Goal: Task Accomplishment & Management: Use online tool/utility

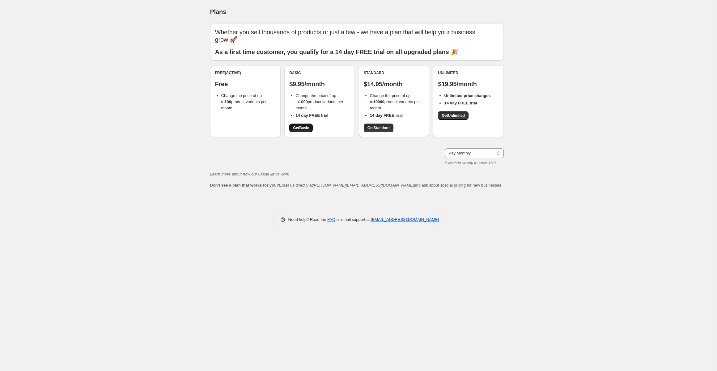
click at [300, 127] on span "Get Basic" at bounding box center [301, 128] width 16 height 5
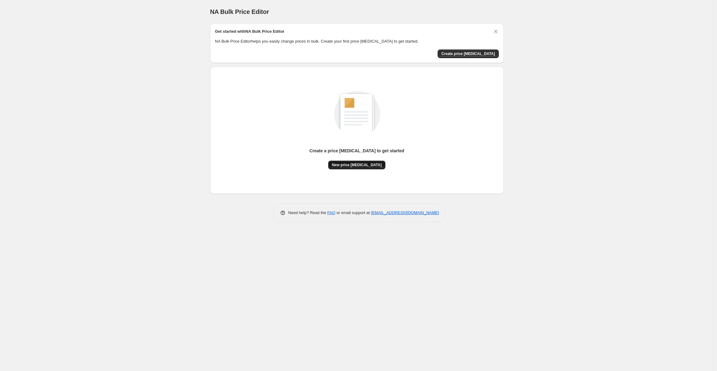
click at [359, 163] on span "New price [MEDICAL_DATA]" at bounding box center [357, 165] width 50 height 5
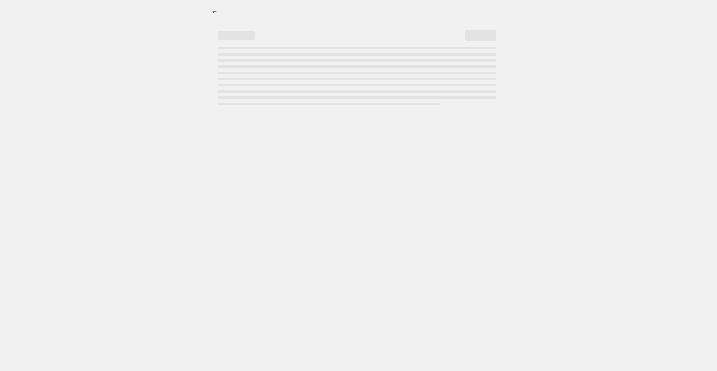
select select "percentage"
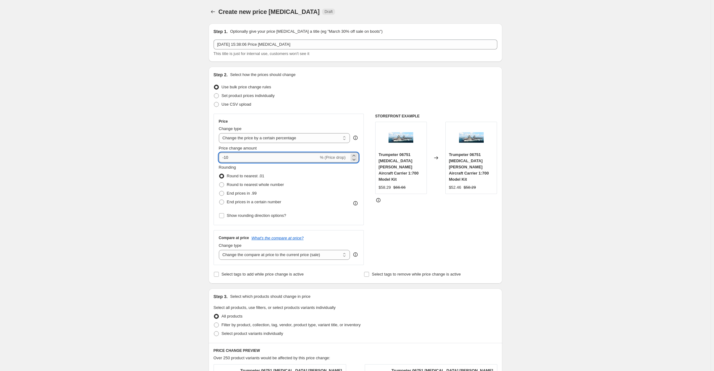
click at [251, 156] on input "-10" at bounding box center [269, 158] width 100 height 10
drag, startPoint x: 217, startPoint y: 158, endPoint x: 211, endPoint y: 157, distance: 6.2
click at [211, 158] on div "Step 2. Select how the prices should change Use bulk price change rules Set pro…" at bounding box center [356, 175] width 294 height 217
type input "-80"
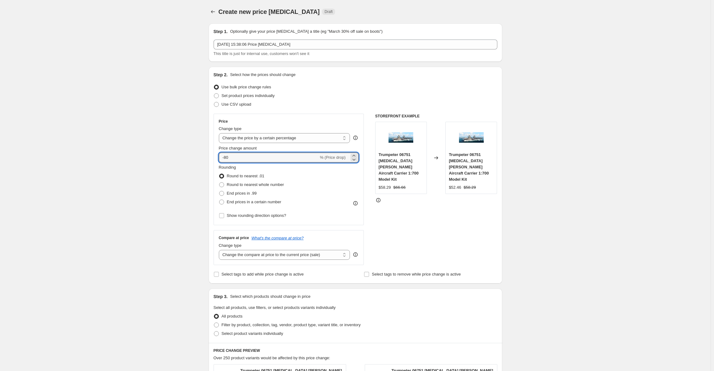
click at [431, 215] on div "STOREFRONT EXAMPLE Trumpeter 06751 [MEDICAL_DATA] [PERSON_NAME] Aircraft Carrie…" at bounding box center [436, 189] width 122 height 151
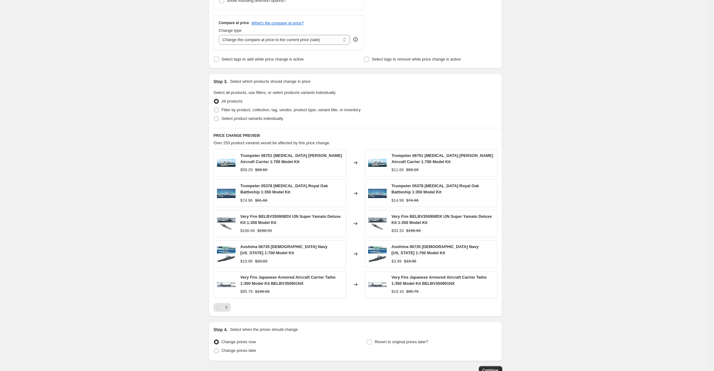
scroll to position [253, 0]
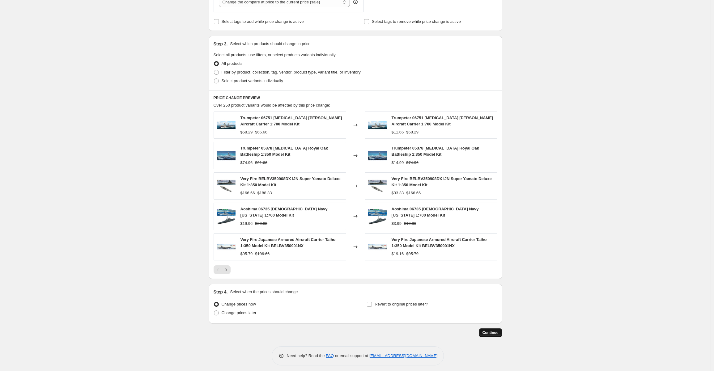
click at [495, 330] on span "Continue" at bounding box center [491, 332] width 16 height 5
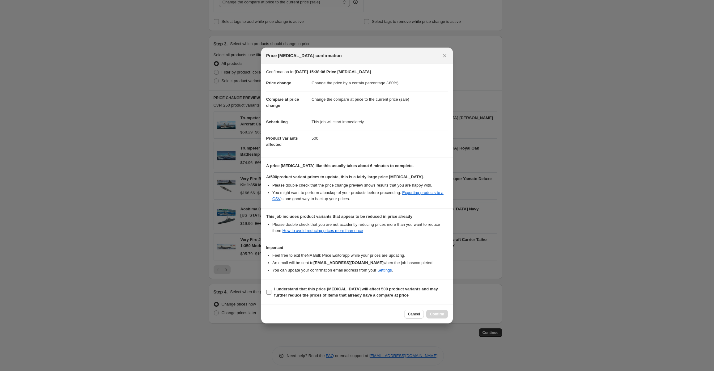
drag, startPoint x: 270, startPoint y: 293, endPoint x: 341, endPoint y: 293, distance: 71.7
click at [270, 293] on input "I understand that this price [MEDICAL_DATA] will affect 500 product variants an…" at bounding box center [268, 292] width 5 height 5
checkbox input "true"
click at [433, 311] on button "Confirm" at bounding box center [437, 314] width 22 height 9
